Goal: Task Accomplishment & Management: Manage account settings

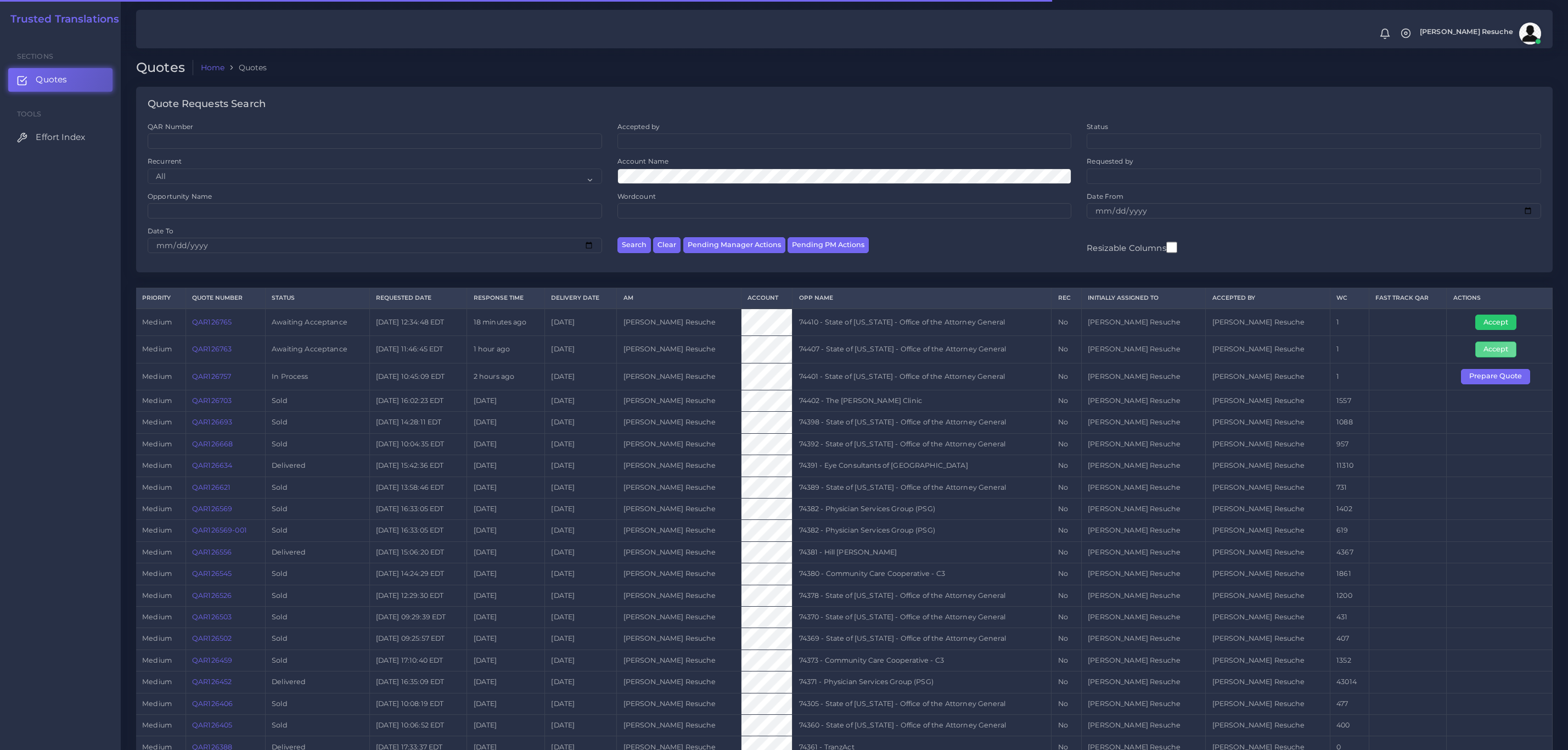
click at [1483, 349] on button "Accept" at bounding box center [1496, 349] width 41 height 16
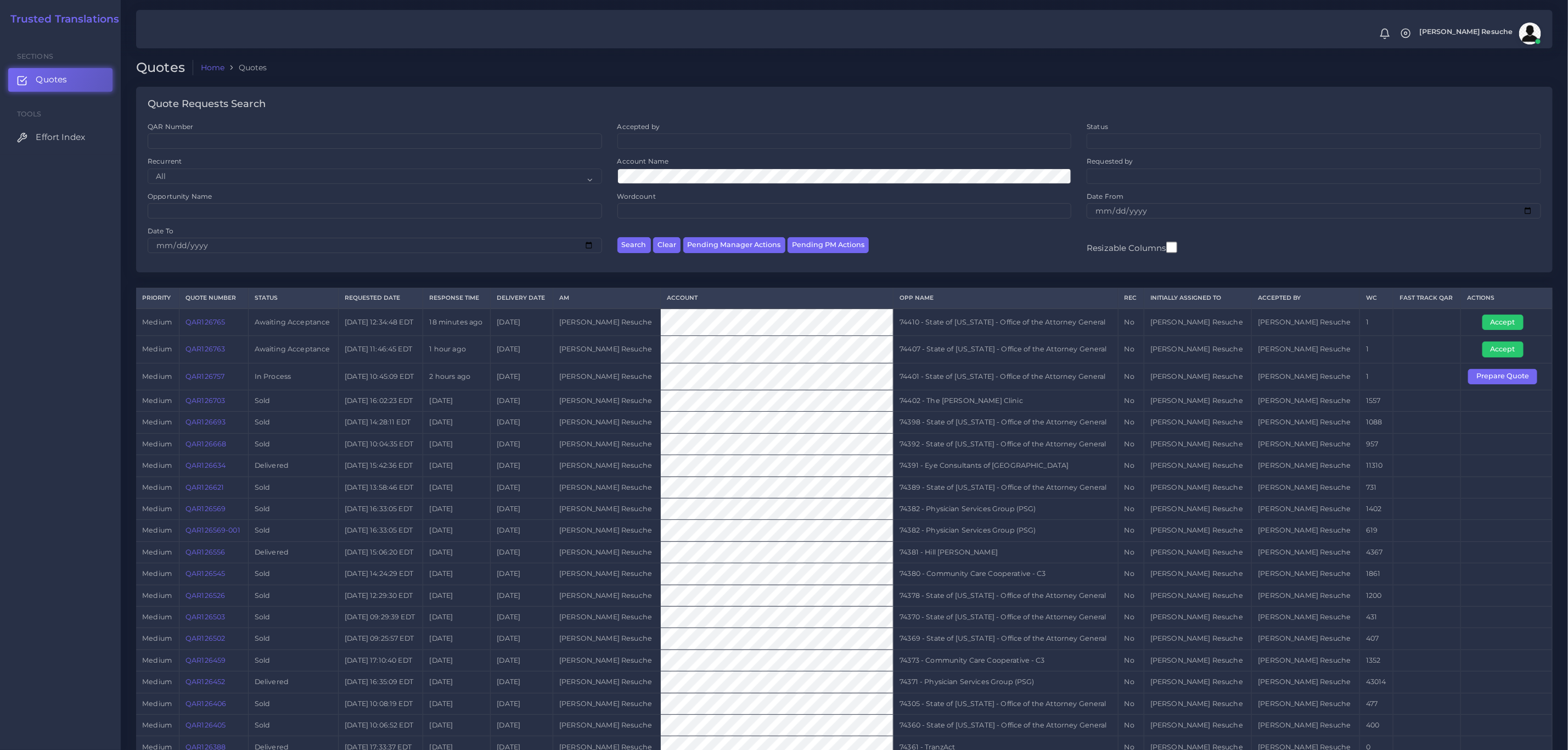
click at [1097, 363] on td "74407 - State of [US_STATE] - Office of the Attorney General" at bounding box center [1006, 348] width 224 height 27
copy tr "74407 - State of [US_STATE] - Office of the Attorney General"
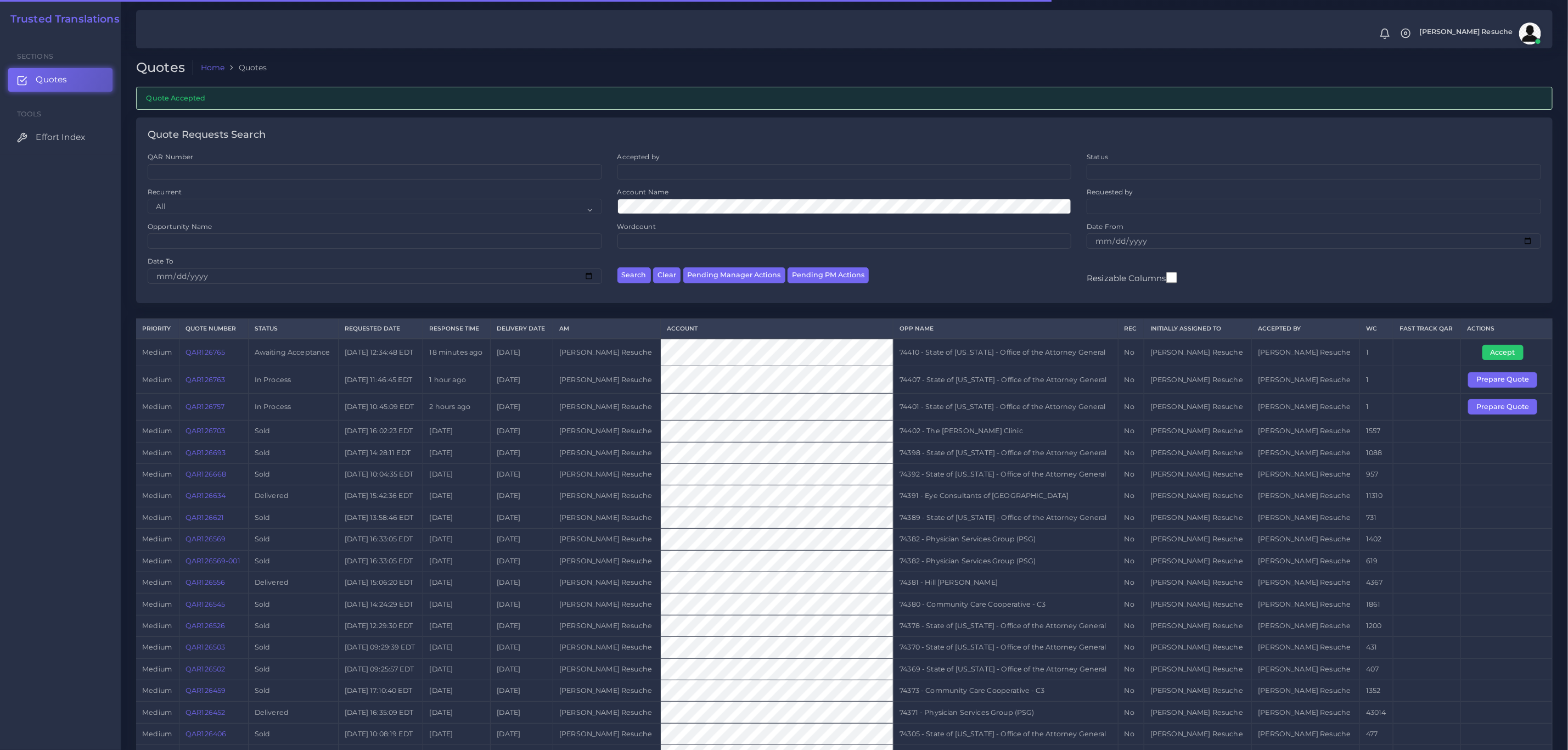
click at [1086, 362] on td "74410 - State of [US_STATE] - Office of the Attorney General" at bounding box center [1006, 352] width 224 height 28
copy tr "74410 - State of [US_STATE] - Office of the Attorney General"
click at [1500, 353] on button "Accept" at bounding box center [1503, 352] width 41 height 16
